Goal: Task Accomplishment & Management: Complete application form

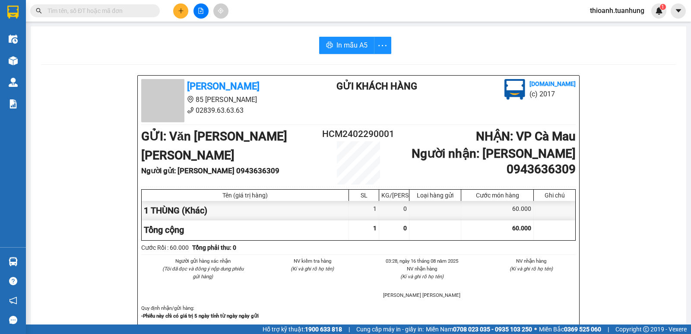
click at [90, 9] on input "text" at bounding box center [99, 11] width 102 height 10
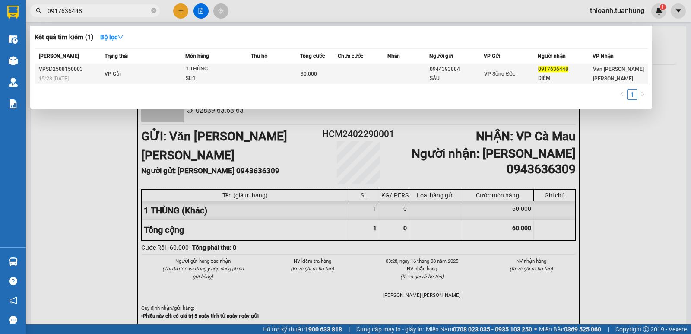
type input "0917636448"
click at [431, 71] on div "0944393884" at bounding box center [457, 69] width 54 height 9
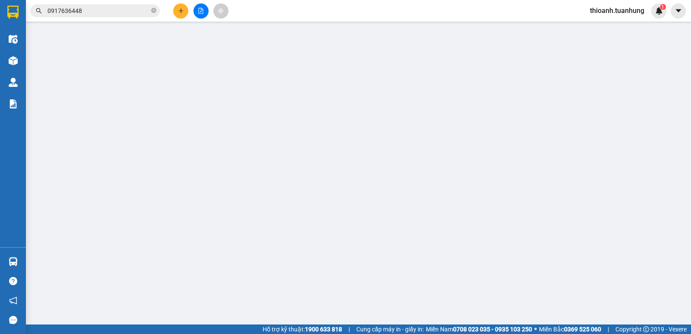
type input "0944393884"
type input "SÁU"
type input "0917636448"
type input "DIỄM"
type input "30.000"
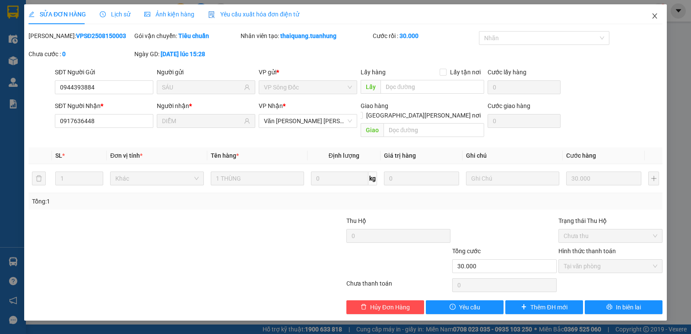
click at [655, 15] on icon "close" at bounding box center [655, 16] width 7 height 7
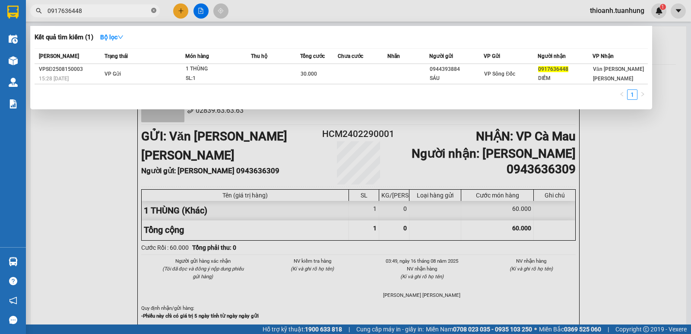
drag, startPoint x: 154, startPoint y: 11, endPoint x: 183, endPoint y: 3, distance: 30.0
click at [154, 11] on icon "close-circle" at bounding box center [153, 10] width 5 height 5
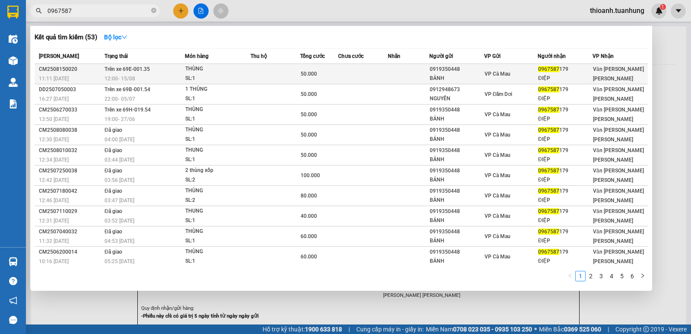
type input "0967587"
click at [464, 74] on div "BẢNH" at bounding box center [457, 78] width 54 height 9
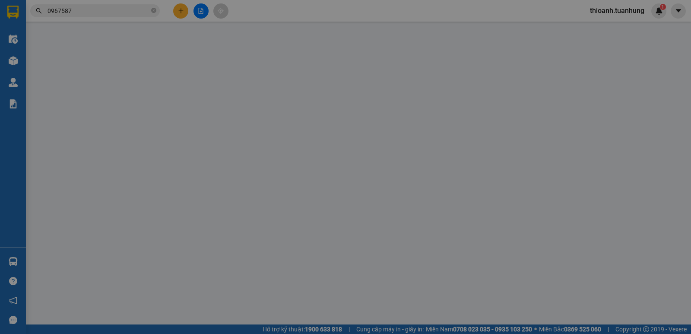
type input "0919350448"
type input "BẢNH"
type input "0967587179"
type input "ĐIỆP"
type input "50.000"
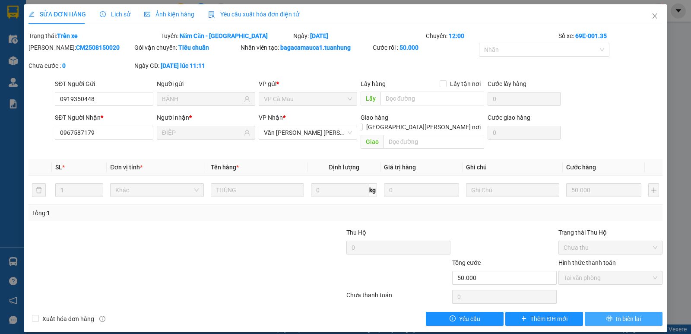
click at [629, 314] on span "In biên lai" at bounding box center [628, 319] width 25 height 10
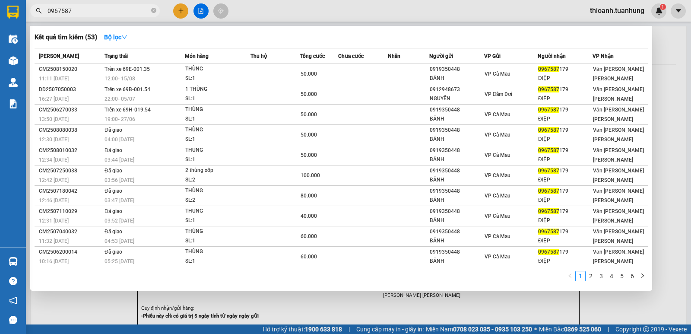
click at [112, 10] on input "0967587" at bounding box center [99, 11] width 102 height 10
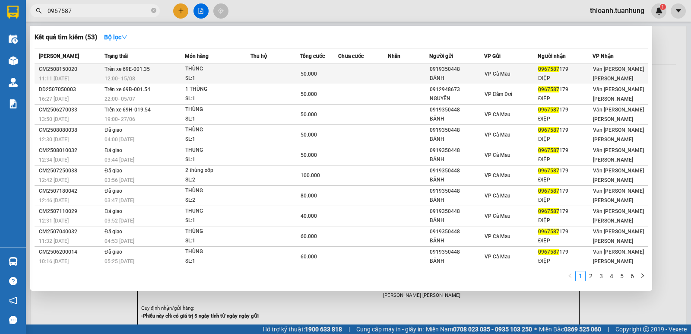
click at [368, 78] on td at bounding box center [363, 74] width 50 height 20
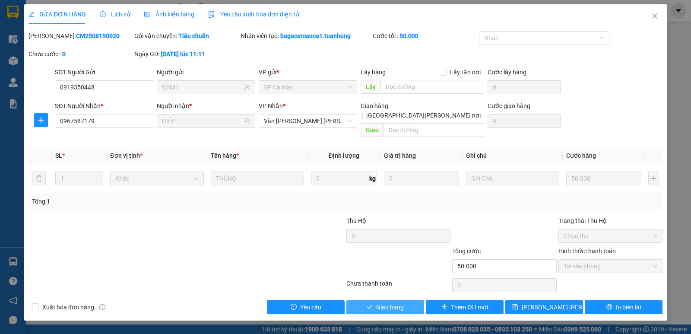
click at [388, 302] on span "Giao hàng" at bounding box center [390, 307] width 28 height 10
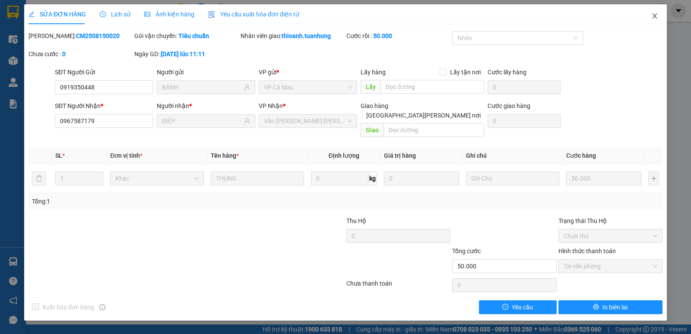
click at [655, 16] on icon "close" at bounding box center [655, 15] width 5 height 5
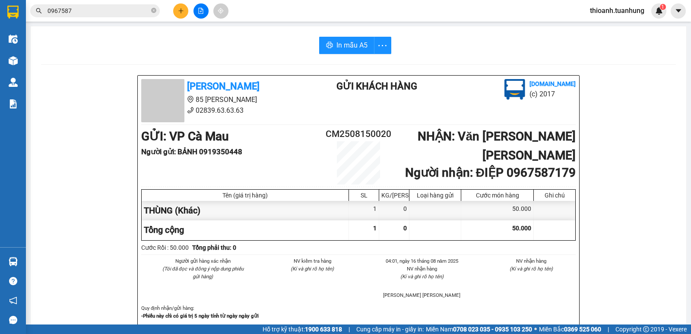
click at [154, 10] on icon "close-circle" at bounding box center [153, 10] width 5 height 5
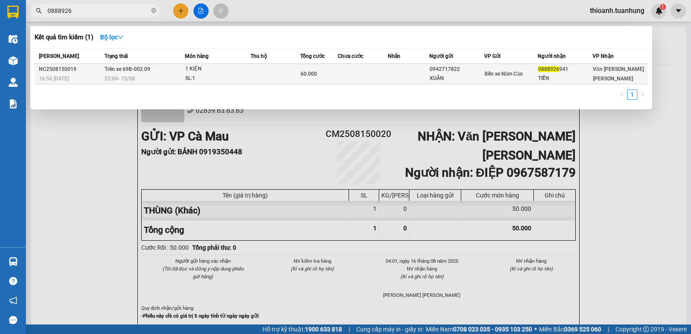
type input "0888926"
click at [475, 71] on div "0942717822" at bounding box center [457, 69] width 54 height 9
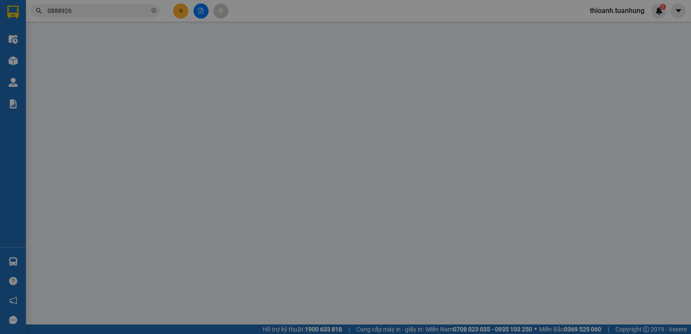
type input "0942717822"
type input "XUÂN"
type input "0888926941"
type input "TIẾN"
type input "60.000"
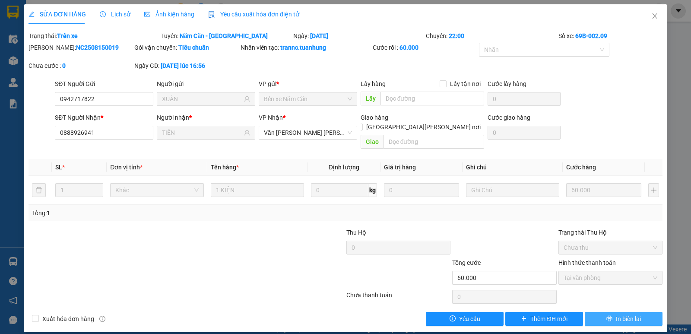
click at [617, 314] on span "In biên lai" at bounding box center [628, 319] width 25 height 10
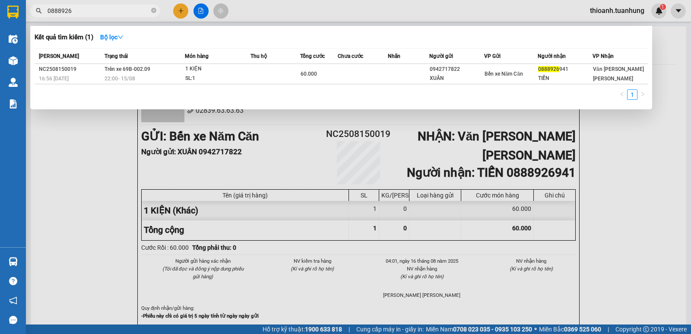
click at [108, 16] on span "0888926" at bounding box center [95, 10] width 130 height 13
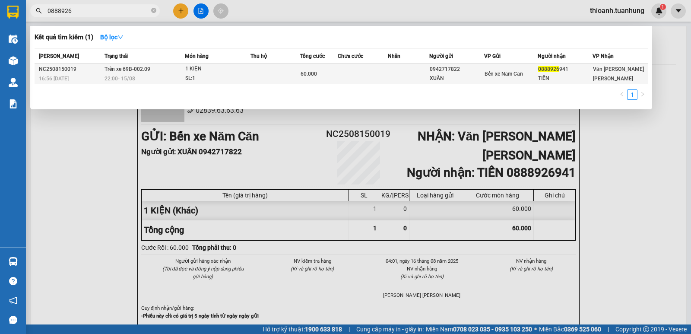
click at [383, 79] on td at bounding box center [363, 74] width 50 height 20
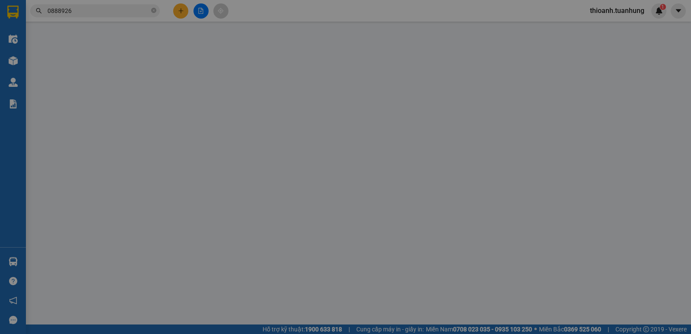
type input "0942717822"
type input "XUÂN"
type input "0888926941"
type input "TIẾN"
type input "60.000"
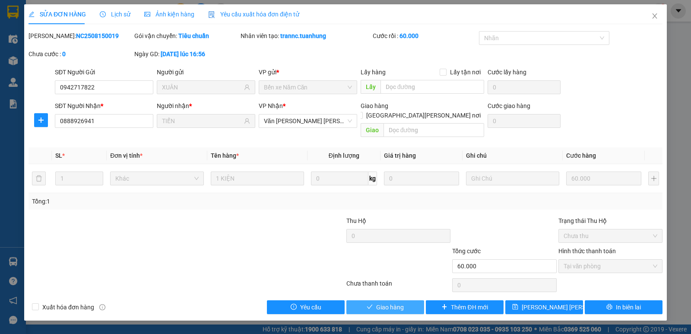
click at [389, 302] on span "Giao hàng" at bounding box center [390, 307] width 28 height 10
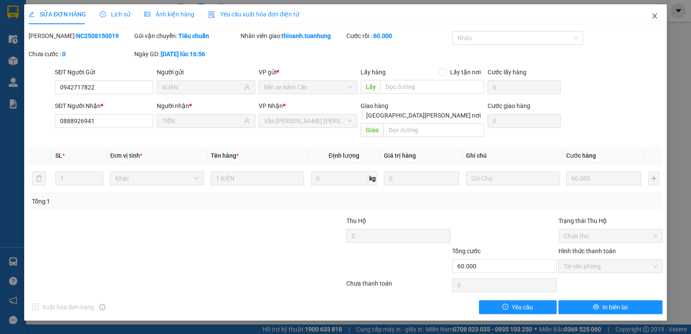
drag, startPoint x: 655, startPoint y: 18, endPoint x: 540, endPoint y: 4, distance: 115.8
click at [655, 17] on icon "close" at bounding box center [655, 16] width 7 height 7
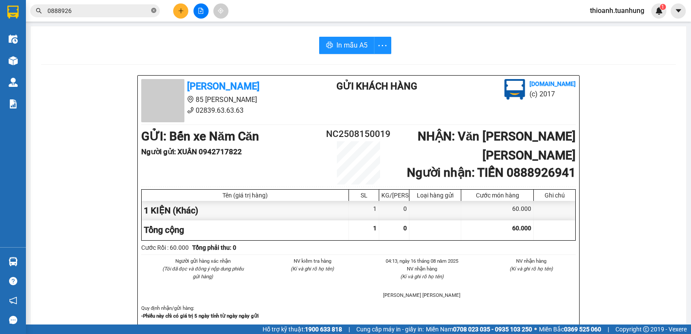
click at [153, 10] on icon "close-circle" at bounding box center [153, 10] width 5 height 5
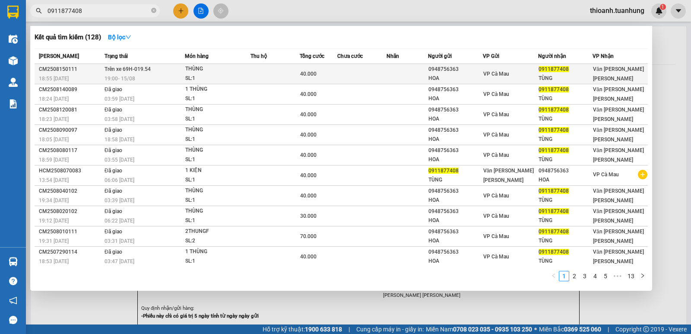
type input "0911877408"
click at [514, 76] on div "VP Cà Mau" at bounding box center [511, 74] width 54 height 10
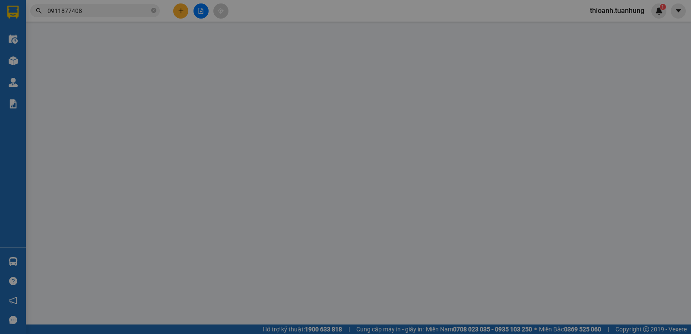
type input "0948756363"
type input "HOA"
type input "0911877408"
type input "TÙNG"
type input "40.000"
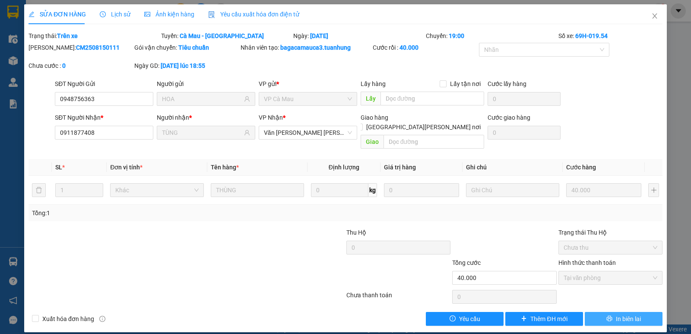
click at [624, 314] on span "In biên lai" at bounding box center [628, 319] width 25 height 10
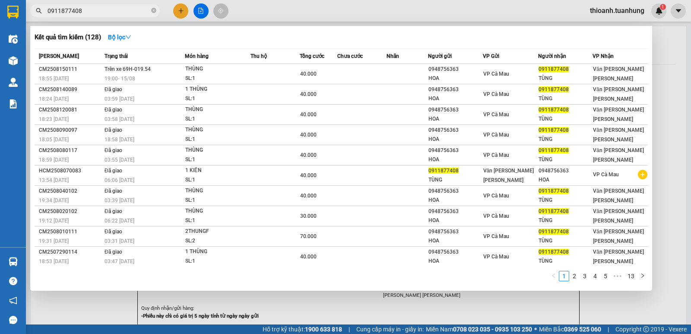
click at [129, 9] on input "0911877408" at bounding box center [99, 11] width 102 height 10
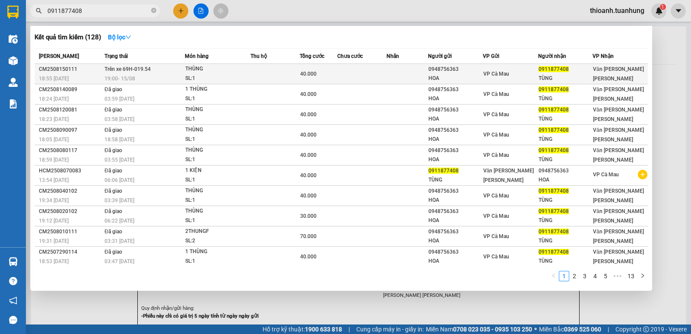
click at [391, 74] on td at bounding box center [407, 74] width 41 height 20
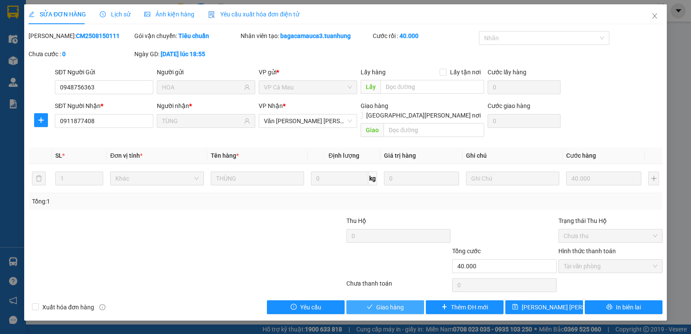
click at [388, 302] on span "Giao hàng" at bounding box center [390, 307] width 28 height 10
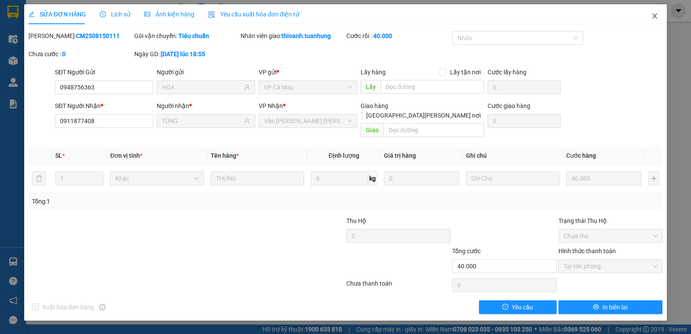
click at [654, 13] on span "Close" at bounding box center [655, 16] width 24 height 24
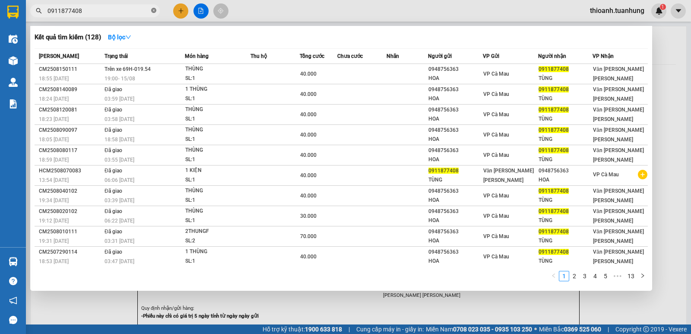
click at [152, 10] on icon "close-circle" at bounding box center [153, 10] width 5 height 5
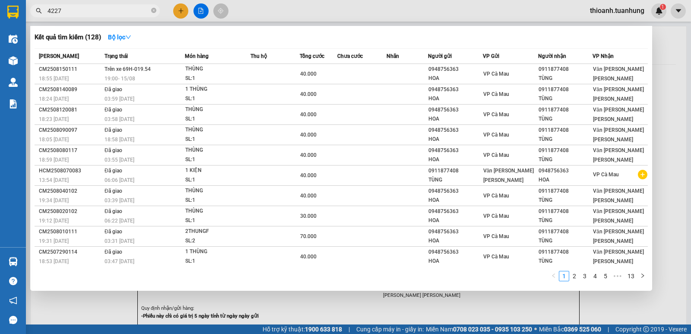
type input "42272"
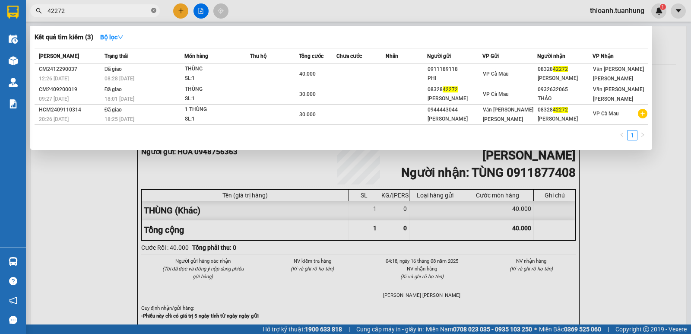
click at [154, 11] on icon "close-circle" at bounding box center [153, 10] width 5 height 5
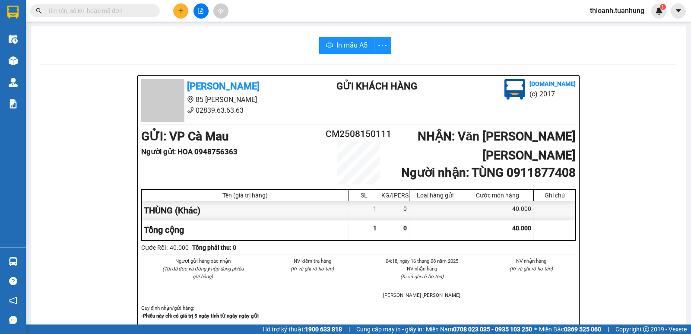
click at [144, 10] on input "text" at bounding box center [99, 11] width 102 height 10
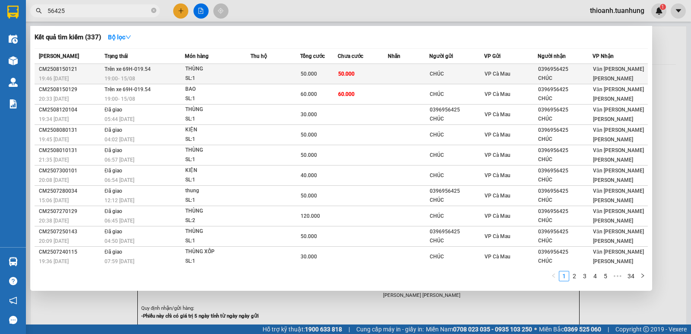
type input "56425"
click at [541, 73] on div "0396956425" at bounding box center [565, 69] width 54 height 9
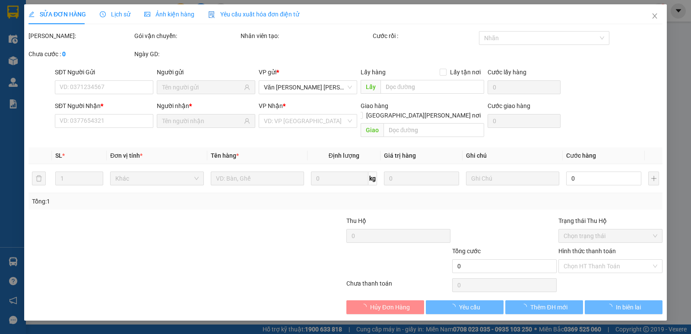
type input "CHÚC"
type input "0396956425"
type input "CHÚC"
type input "50.000"
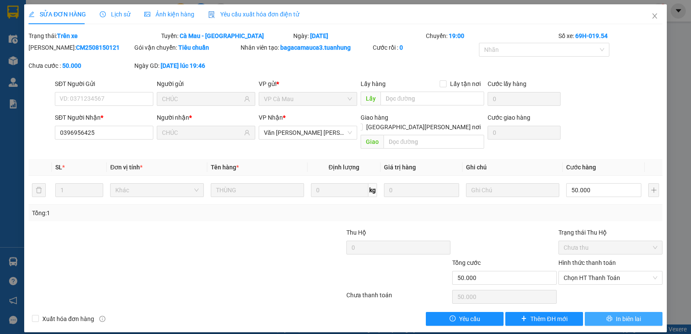
click at [614, 315] on button "In biên lai" at bounding box center [624, 319] width 78 height 14
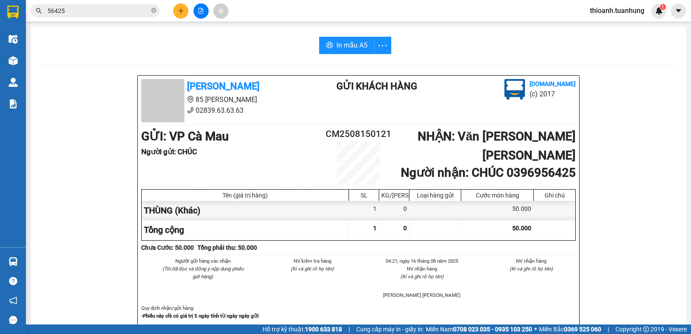
drag, startPoint x: 143, startPoint y: 4, endPoint x: 424, endPoint y: 66, distance: 287.6
click at [142, 7] on div "Kết quả [PERSON_NAME] ( 337 ) Bộ lọc Mã ĐH Trạng thái Món hàng Thu hộ Tổng [PER…" at bounding box center [84, 10] width 169 height 15
drag, startPoint x: 105, startPoint y: 9, endPoint x: 230, endPoint y: 56, distance: 133.5
click at [109, 10] on input "56425" at bounding box center [99, 11] width 102 height 10
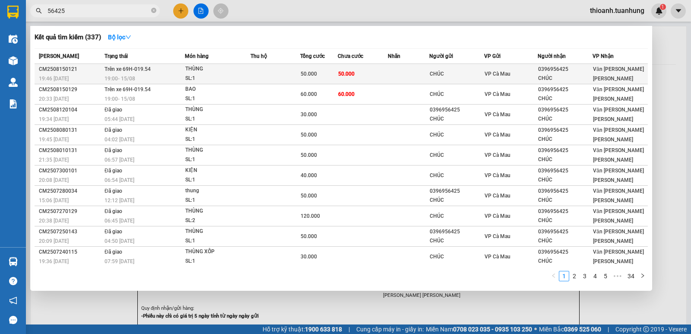
click at [407, 72] on td at bounding box center [408, 74] width 41 height 20
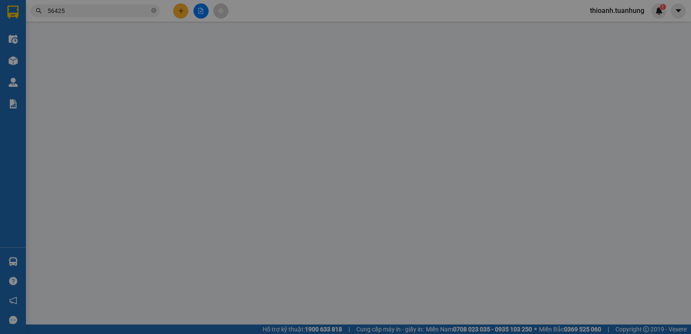
type input "CHÚC"
type input "0396956425"
type input "CHÚC"
type input "50.000"
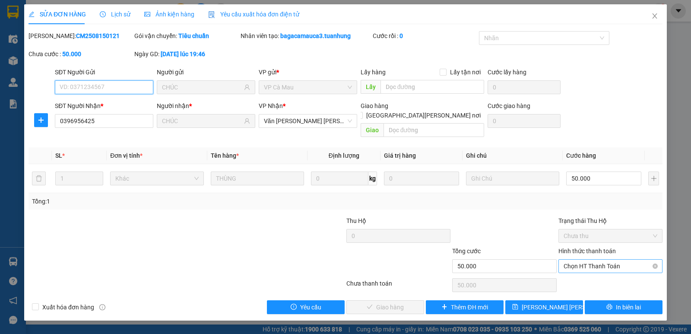
click at [581, 261] on span "Chọn HT Thanh Toán" at bounding box center [611, 266] width 94 height 13
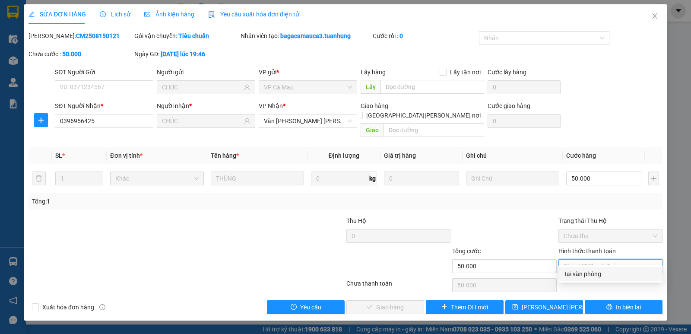
click at [582, 271] on div "Tại văn phòng" at bounding box center [611, 274] width 94 height 10
type input "0"
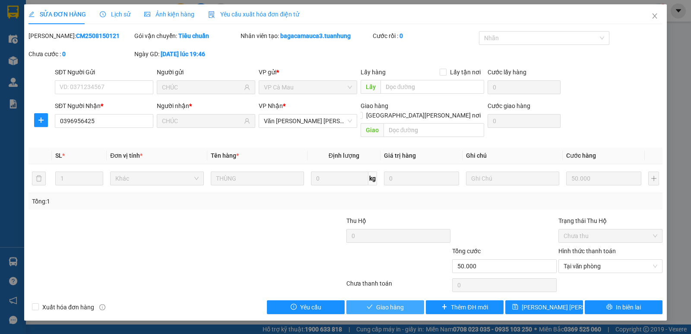
click at [385, 302] on span "Giao hàng" at bounding box center [390, 307] width 28 height 10
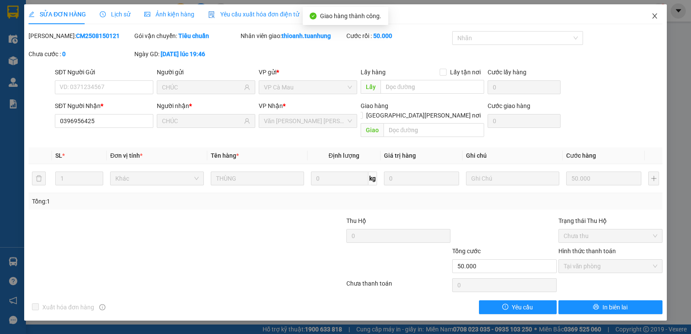
drag, startPoint x: 654, startPoint y: 14, endPoint x: 640, endPoint y: 15, distance: 14.7
click at [655, 14] on icon "close" at bounding box center [655, 16] width 7 height 7
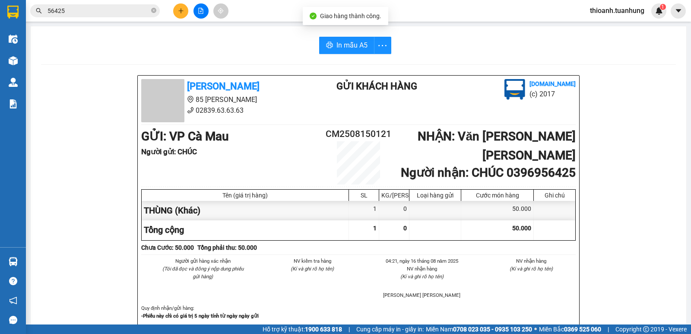
click at [127, 10] on input "56425" at bounding box center [99, 11] width 102 height 10
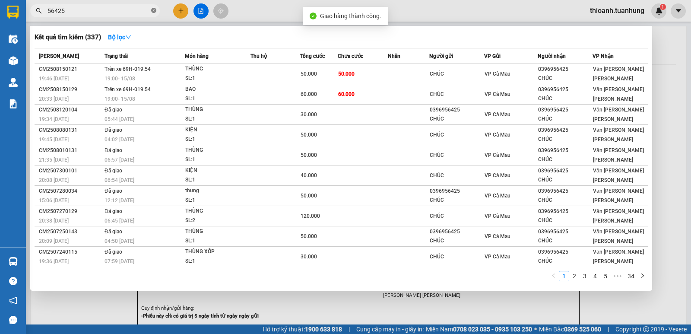
click at [153, 11] on icon "close-circle" at bounding box center [153, 10] width 5 height 5
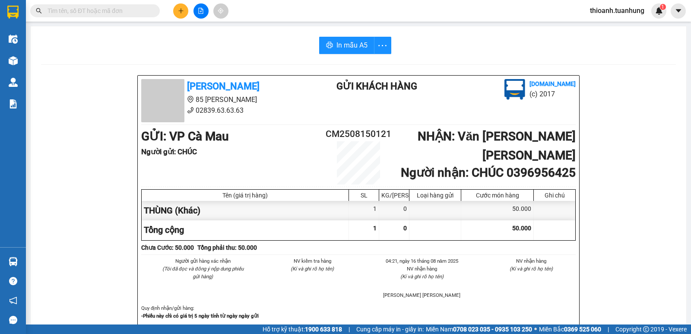
click at [127, 11] on input "text" at bounding box center [99, 11] width 102 height 10
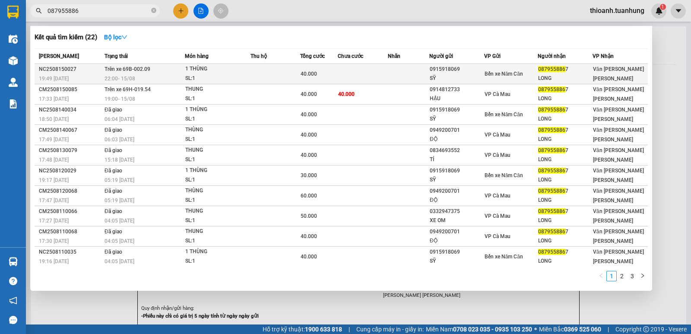
type input "087955886"
click at [522, 68] on td "Bến xe Năm Căn" at bounding box center [511, 74] width 54 height 20
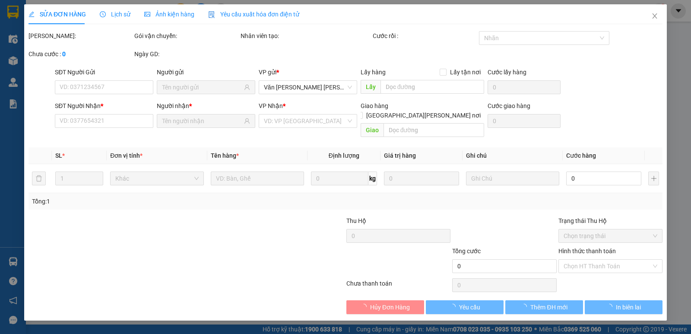
type input "0915918069"
type input "SỸ"
type input "0879558867"
type input "LONG"
type input "40.000"
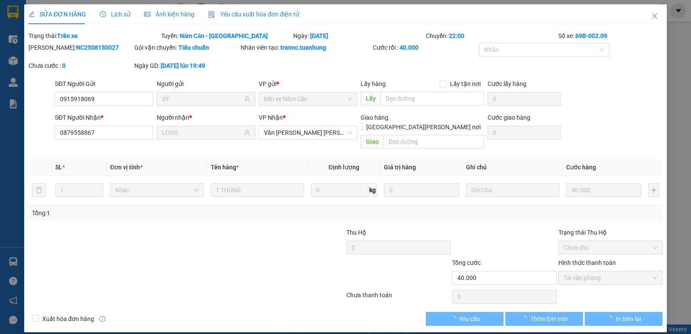
click at [600, 297] on div "Total Paid Fee 40.000 Total UnPaid Fee 0 Cash Collection Total Fee Trạng thái: …" at bounding box center [346, 178] width 634 height 295
click at [601, 298] on div "Total Paid Fee 40.000 Total UnPaid Fee 0 Cash Collection Total Fee Trạng thái: …" at bounding box center [346, 178] width 634 height 295
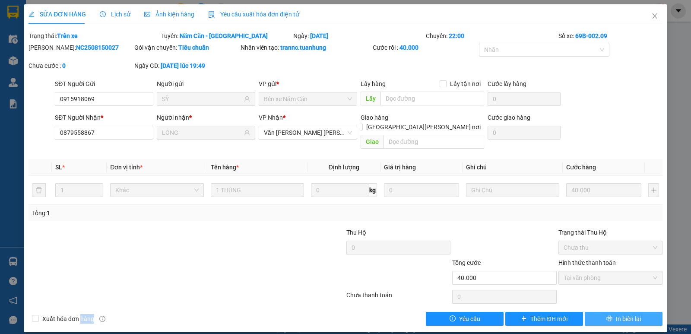
click at [604, 312] on button "In biên lai" at bounding box center [624, 319] width 78 height 14
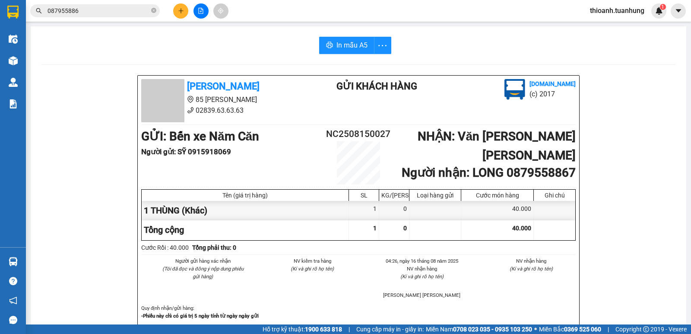
click at [107, 5] on span "087955886" at bounding box center [95, 10] width 130 height 13
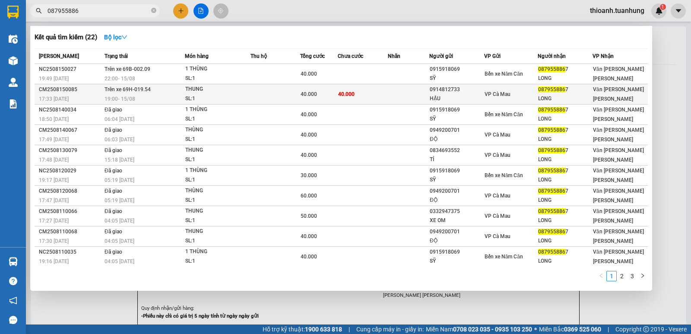
click at [337, 89] on tr "CM2508150085 17:33 [DATE] Trên xe 69H-019.54 19:00 [DATE] [PERSON_NAME]: 1 40.0…" at bounding box center [342, 94] width 614 height 20
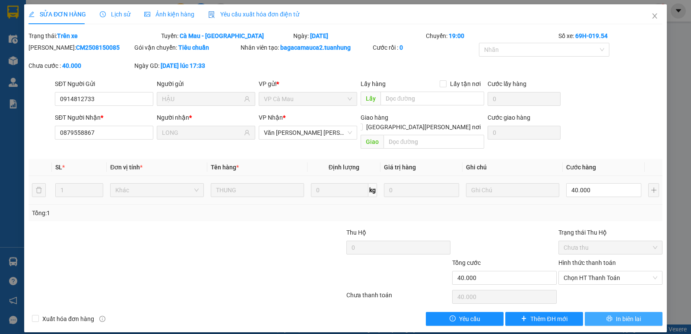
click at [593, 312] on button "In biên lai" at bounding box center [624, 319] width 78 height 14
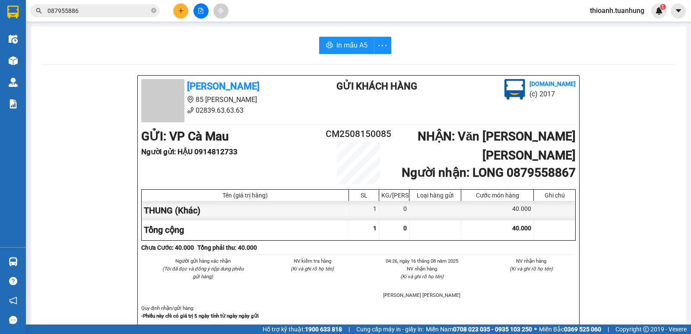
drag, startPoint x: 112, startPoint y: 12, endPoint x: 223, endPoint y: 73, distance: 126.9
click at [115, 14] on input "087955886" at bounding box center [99, 11] width 102 height 10
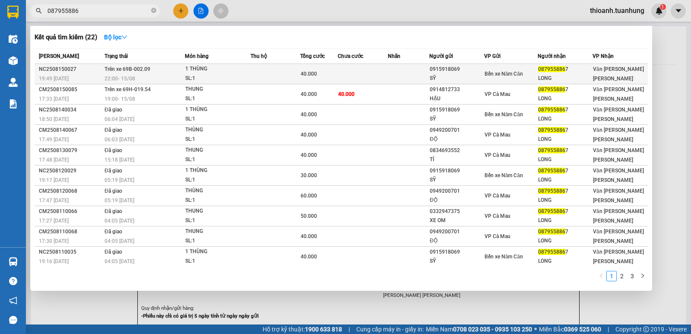
click at [338, 75] on td at bounding box center [363, 74] width 50 height 20
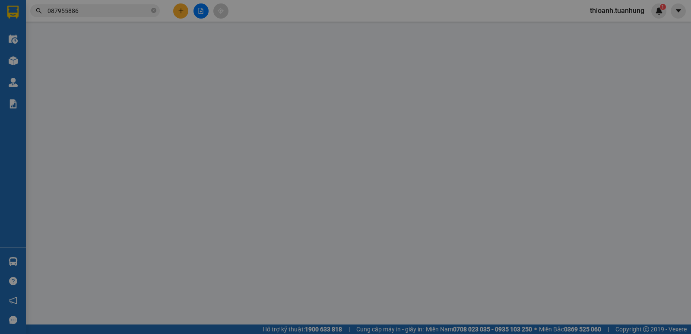
type input "0915918069"
type input "SỸ"
type input "0879558867"
type input "LONG"
type input "40.000"
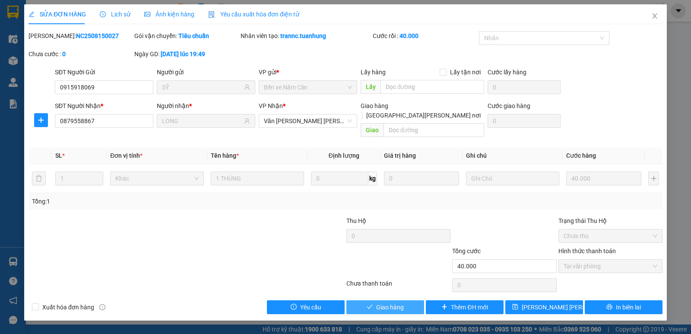
click at [390, 302] on span "Giao hàng" at bounding box center [390, 307] width 28 height 10
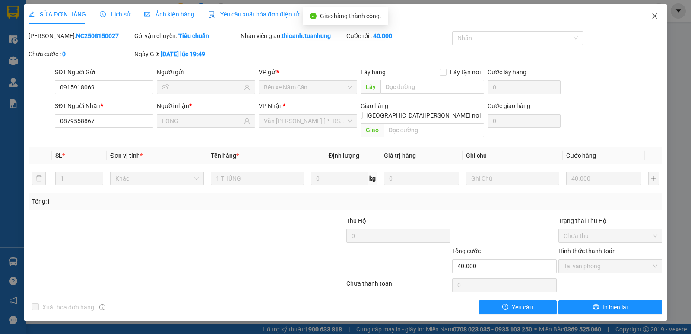
drag, startPoint x: 656, startPoint y: 17, endPoint x: 481, endPoint y: 25, distance: 175.6
click at [656, 16] on icon "close" at bounding box center [655, 16] width 7 height 7
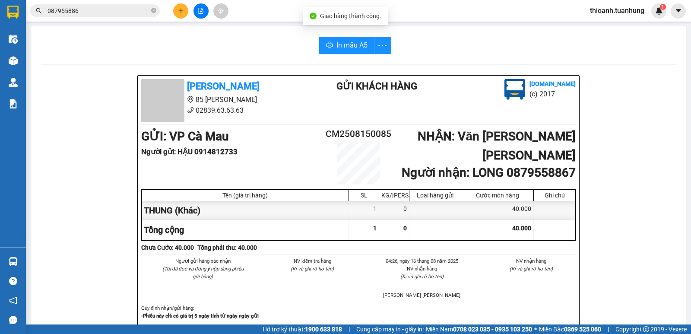
click at [137, 10] on input "087955886" at bounding box center [99, 11] width 102 height 10
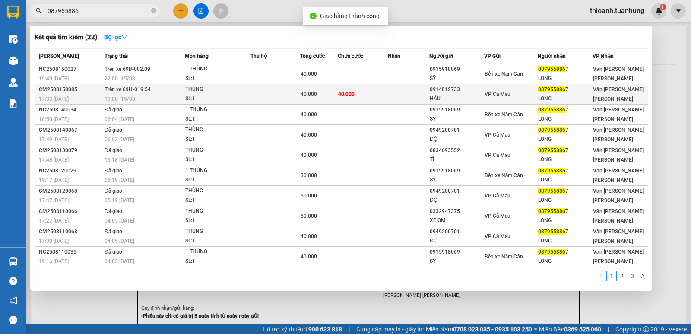
click at [384, 94] on td "40.000" at bounding box center [363, 94] width 50 height 20
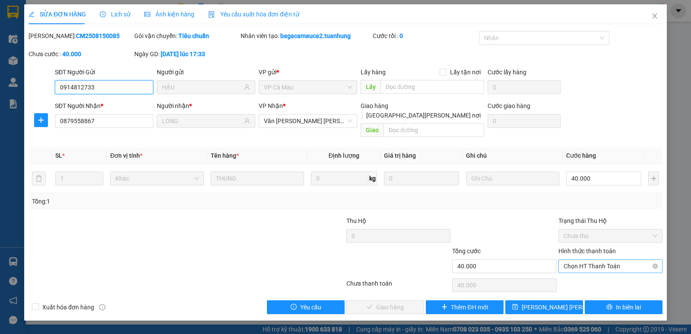
click at [573, 260] on span "Chọn HT Thanh Toán" at bounding box center [611, 266] width 94 height 13
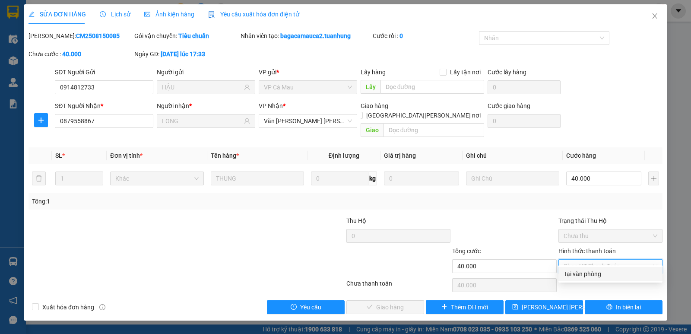
click at [576, 273] on div "Tại văn phòng" at bounding box center [611, 274] width 94 height 10
type input "0"
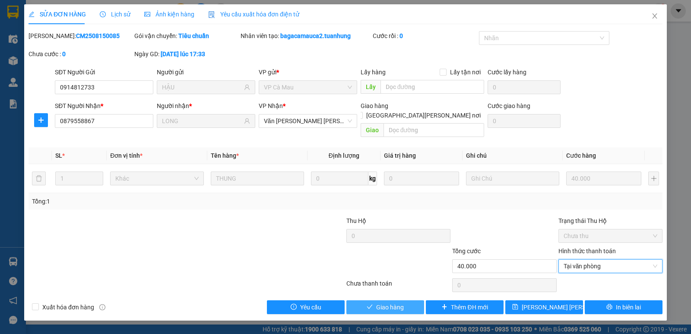
click at [400, 300] on button "Giao hàng" at bounding box center [386, 307] width 78 height 14
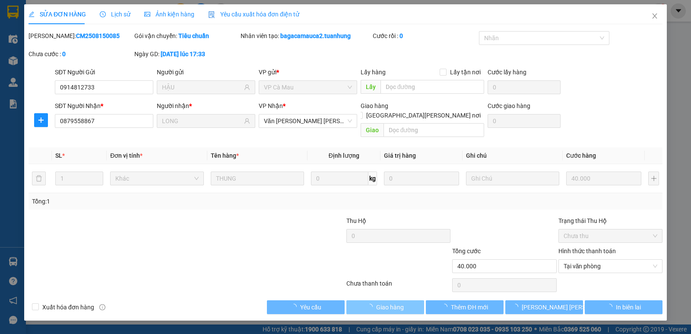
click at [401, 302] on span "Giao hàng" at bounding box center [390, 307] width 28 height 10
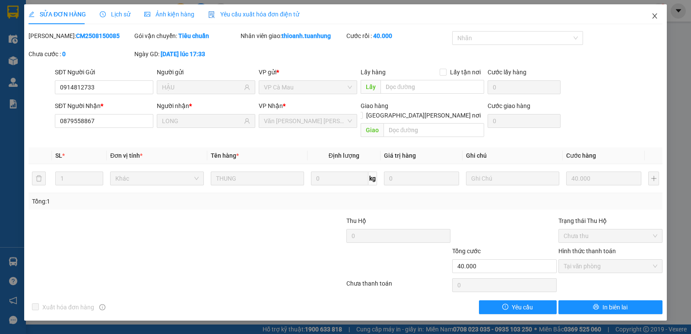
click at [650, 19] on span "Close" at bounding box center [655, 16] width 24 height 24
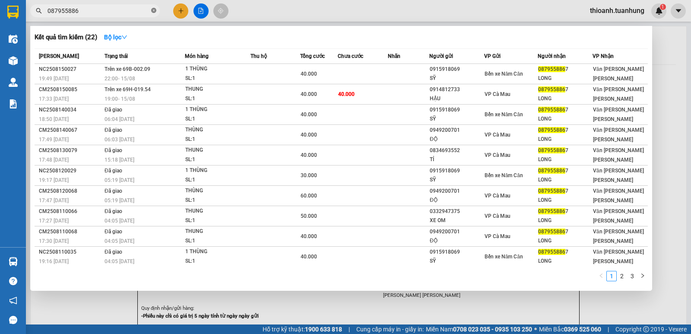
click at [153, 12] on icon "close-circle" at bounding box center [153, 10] width 5 height 5
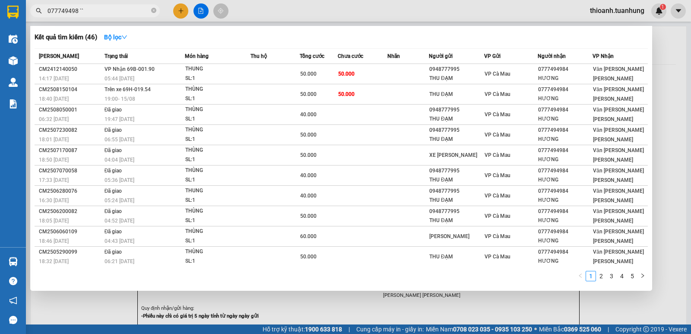
type input "077749498 ``"
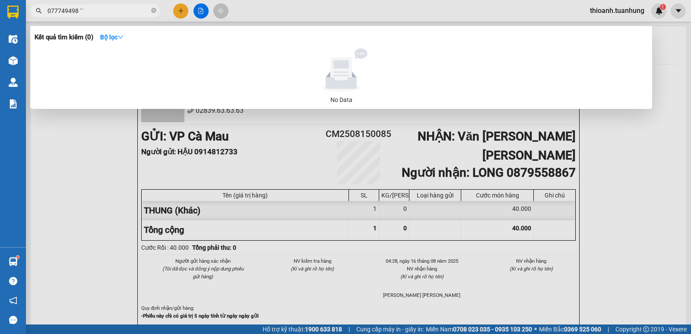
click at [146, 10] on input "077749498 ``" at bounding box center [99, 11] width 102 height 10
click at [154, 10] on icon "close-circle" at bounding box center [153, 10] width 5 height 5
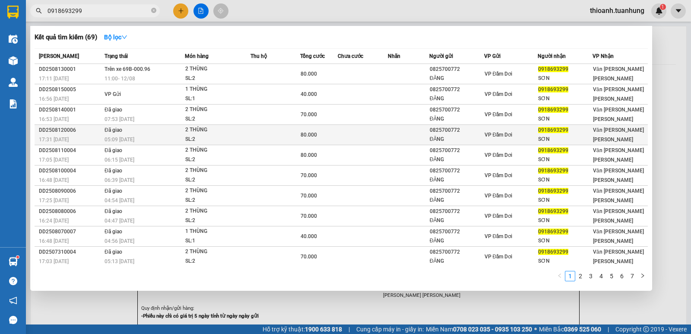
type input "0918693299"
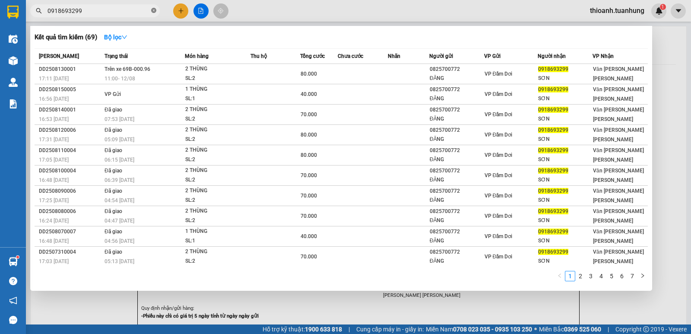
click at [153, 10] on icon "close-circle" at bounding box center [153, 10] width 5 height 5
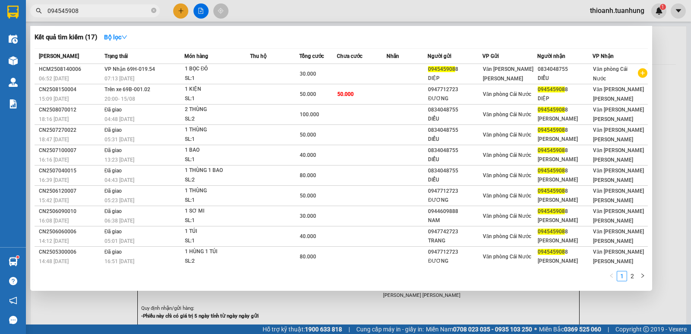
type input "094545908"
click at [150, 8] on span "094545908" at bounding box center [95, 10] width 130 height 13
click at [156, 8] on span "094545908" at bounding box center [95, 10] width 130 height 13
click at [156, 10] on span "094545908" at bounding box center [95, 10] width 130 height 13
click at [153, 11] on icon "close-circle" at bounding box center [153, 10] width 5 height 5
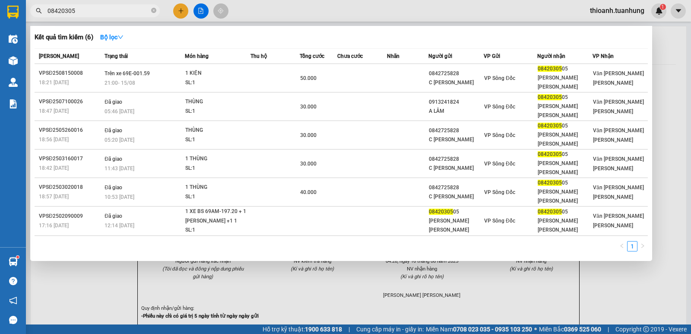
type input "08420305"
click at [154, 10] on icon "close-circle" at bounding box center [153, 10] width 5 height 5
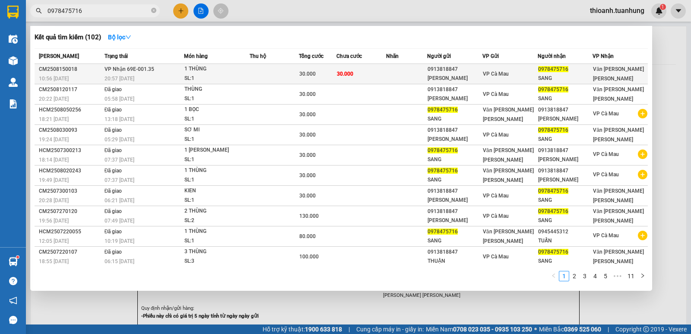
type input "0978475716"
click at [395, 69] on td at bounding box center [406, 74] width 41 height 20
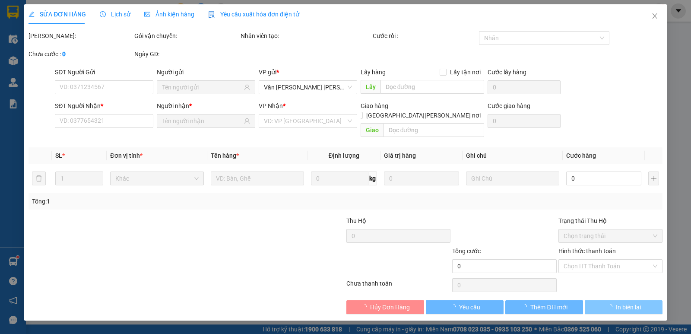
type input "0913818847"
type input "[PERSON_NAME]"
type input "0978475716"
type input "SANG"
type input "30.000"
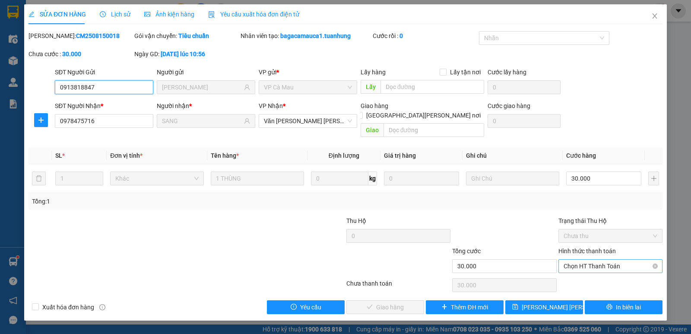
click at [583, 260] on span "Chọn HT Thanh Toán" at bounding box center [611, 266] width 94 height 13
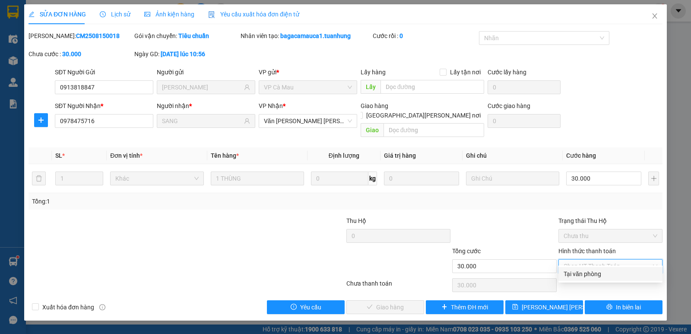
drag, startPoint x: 579, startPoint y: 274, endPoint x: 446, endPoint y: 289, distance: 134.0
click at [578, 274] on div "Tại văn phòng" at bounding box center [611, 274] width 94 height 10
type input "0"
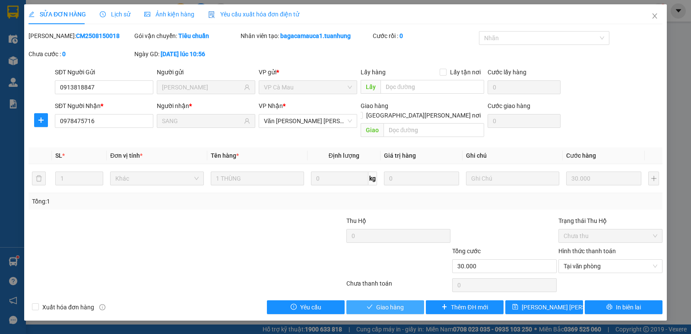
click at [376, 302] on span "Giao hàng" at bounding box center [390, 307] width 28 height 10
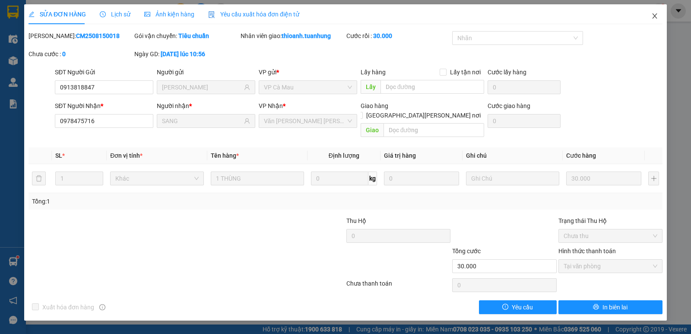
click at [653, 14] on icon "close" at bounding box center [655, 16] width 7 height 7
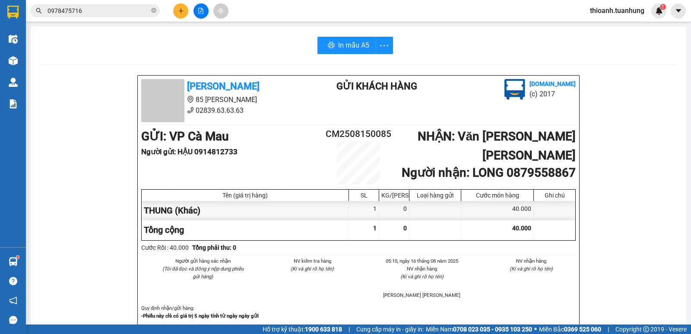
click at [118, 10] on input "0978475716" at bounding box center [99, 11] width 102 height 10
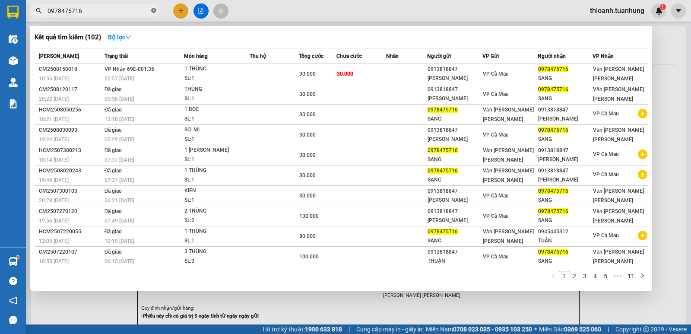
click at [152, 14] on span at bounding box center [153, 11] width 5 height 8
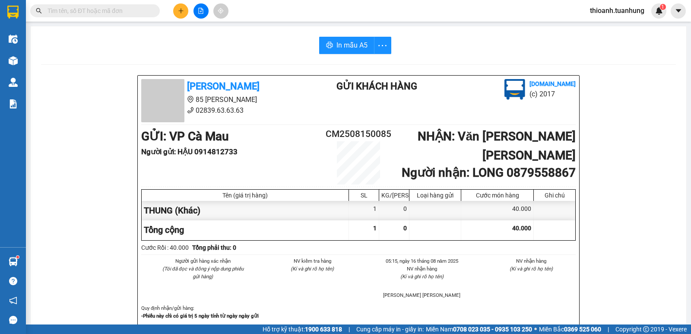
click at [136, 9] on input "text" at bounding box center [99, 11] width 102 height 10
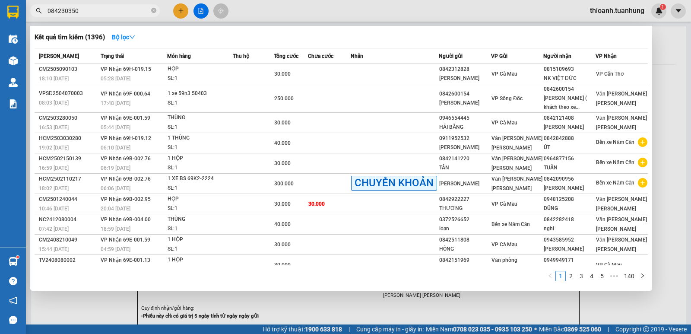
type input "0842303505"
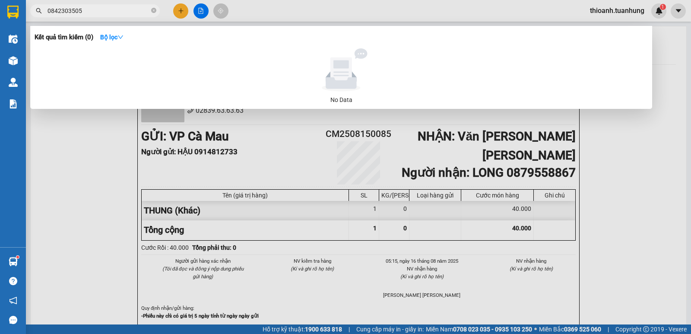
click at [154, 10] on icon "close-circle" at bounding box center [153, 10] width 5 height 5
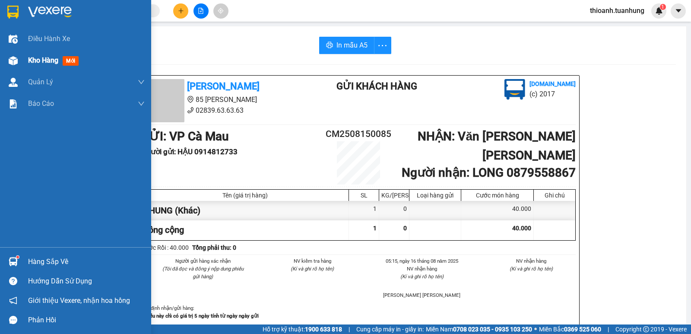
click at [38, 55] on div "Kho hàng mới" at bounding box center [55, 60] width 54 height 11
